Goal: Task Accomplishment & Management: Complete application form

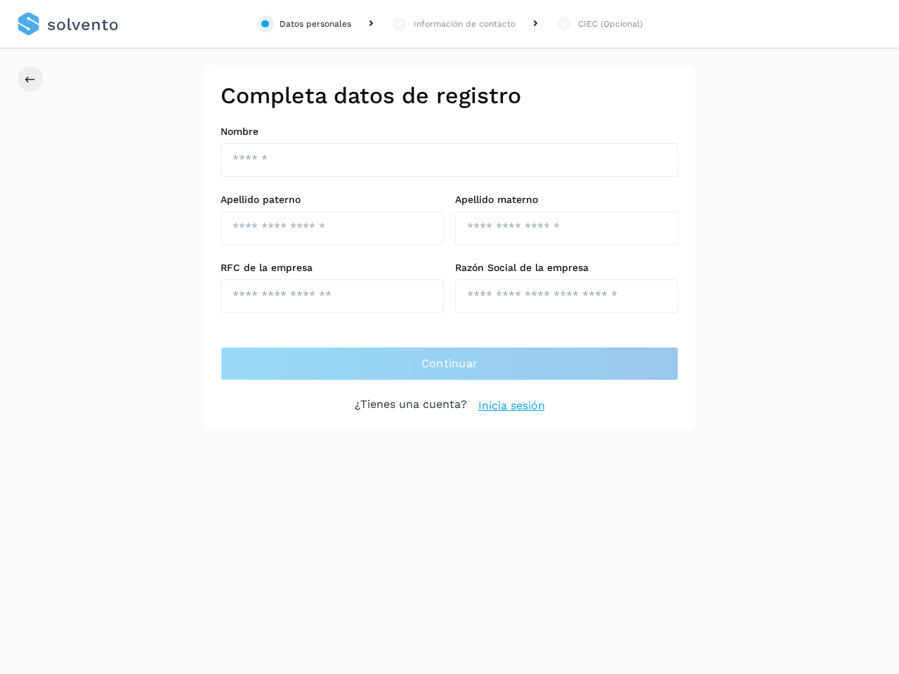
click at [304, 24] on div "Datos personales" at bounding box center [316, 24] width 72 height 13
click at [453, 24] on div "Información de contacto" at bounding box center [465, 24] width 102 height 13
click at [599, 24] on div "CIEC (Opcional)" at bounding box center [610, 24] width 65 height 13
click at [30, 79] on icon at bounding box center [30, 79] width 11 height 11
